Goal: Task Accomplishment & Management: Complete application form

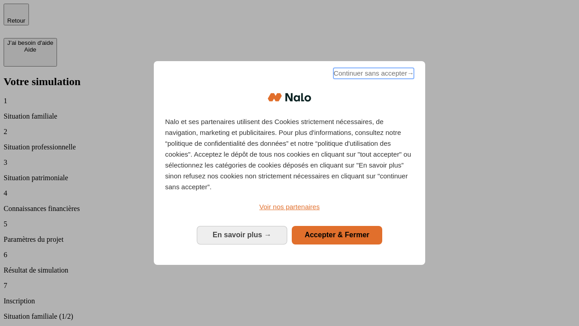
click at [373, 75] on span "Continuer sans accepter →" at bounding box center [373, 73] width 80 height 11
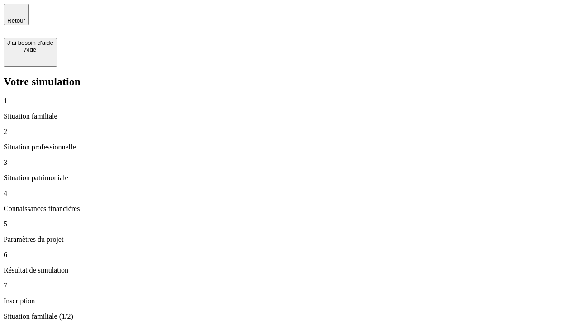
type input "30 000"
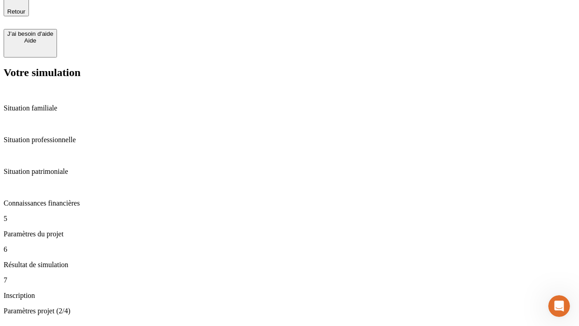
type input "25"
type input "1 000"
type input "640"
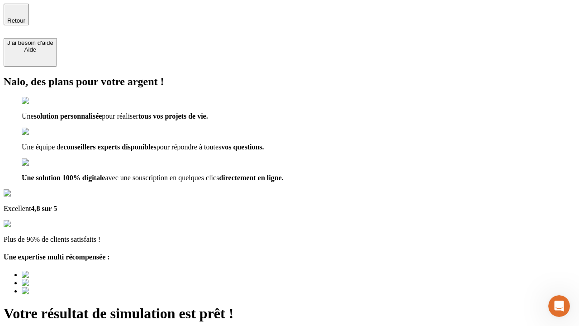
type input "[EMAIL_ADDRESS][PERSON_NAME][DOMAIN_NAME]"
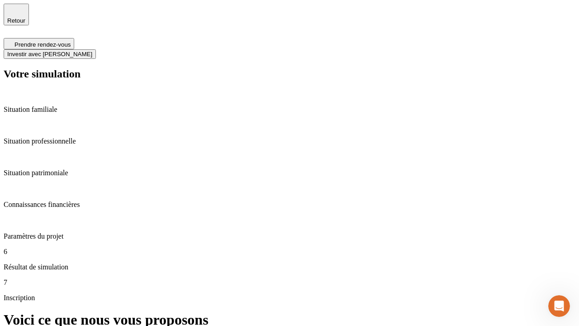
click at [92, 51] on span "Investir avec [PERSON_NAME]" at bounding box center [49, 54] width 85 height 7
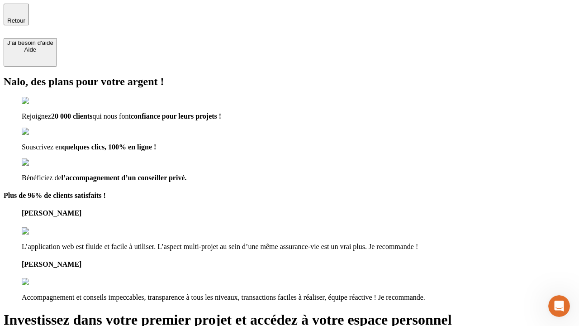
type input "[EMAIL_ADDRESS][PERSON_NAME][DOMAIN_NAME]"
